Goal: Task Accomplishment & Management: Manage account settings

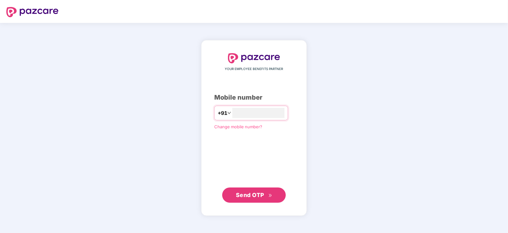
type input "**********"
drag, startPoint x: 247, startPoint y: 204, endPoint x: 247, endPoint y: 198, distance: 6.0
click at [247, 198] on div "**********" at bounding box center [254, 127] width 106 height 175
click at [247, 198] on span "Send OTP" at bounding box center [254, 194] width 37 height 9
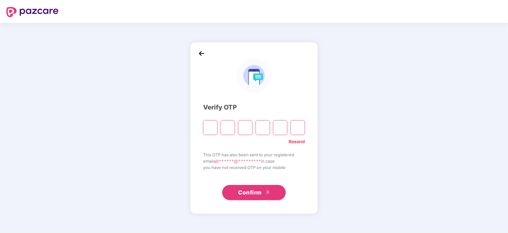
type input "*"
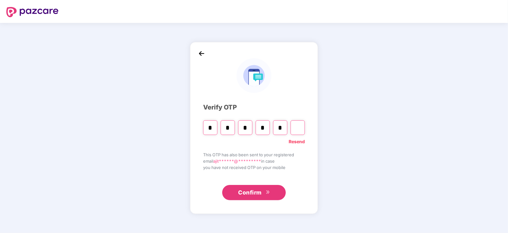
type input "*"
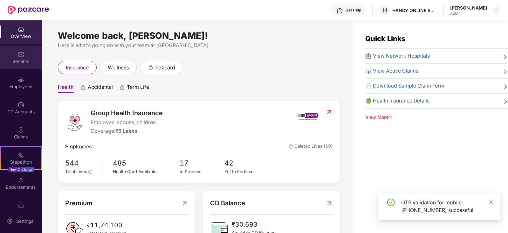
click at [24, 56] on div "Benefits" at bounding box center [21, 57] width 42 height 24
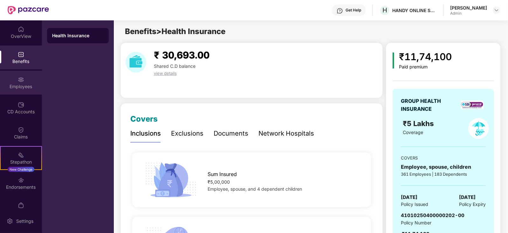
click at [20, 80] on img at bounding box center [21, 79] width 6 height 6
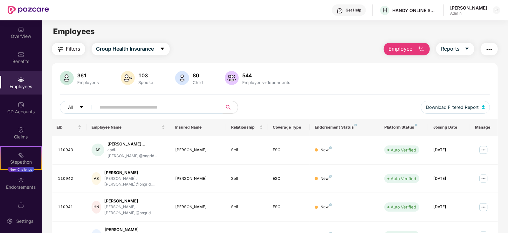
click at [137, 111] on input "text" at bounding box center [157, 107] width 114 height 10
click at [482, 173] on img at bounding box center [484, 178] width 10 height 10
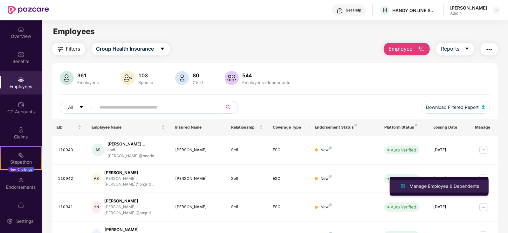
click at [450, 184] on div "Manage Employee & Dependents" at bounding box center [444, 186] width 72 height 7
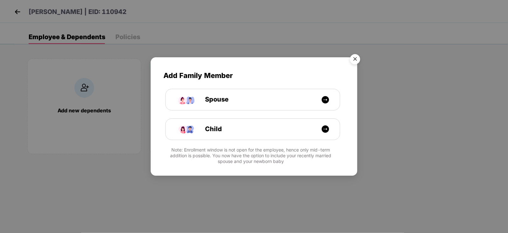
click at [356, 58] on img "Close" at bounding box center [355, 60] width 18 height 18
